Goal: Task Accomplishment & Management: Use online tool/utility

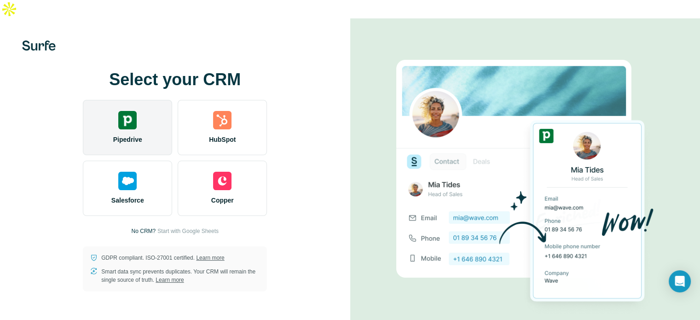
click at [148, 103] on div "Pipedrive" at bounding box center [127, 127] width 89 height 55
